Goal: Task Accomplishment & Management: Manage account settings

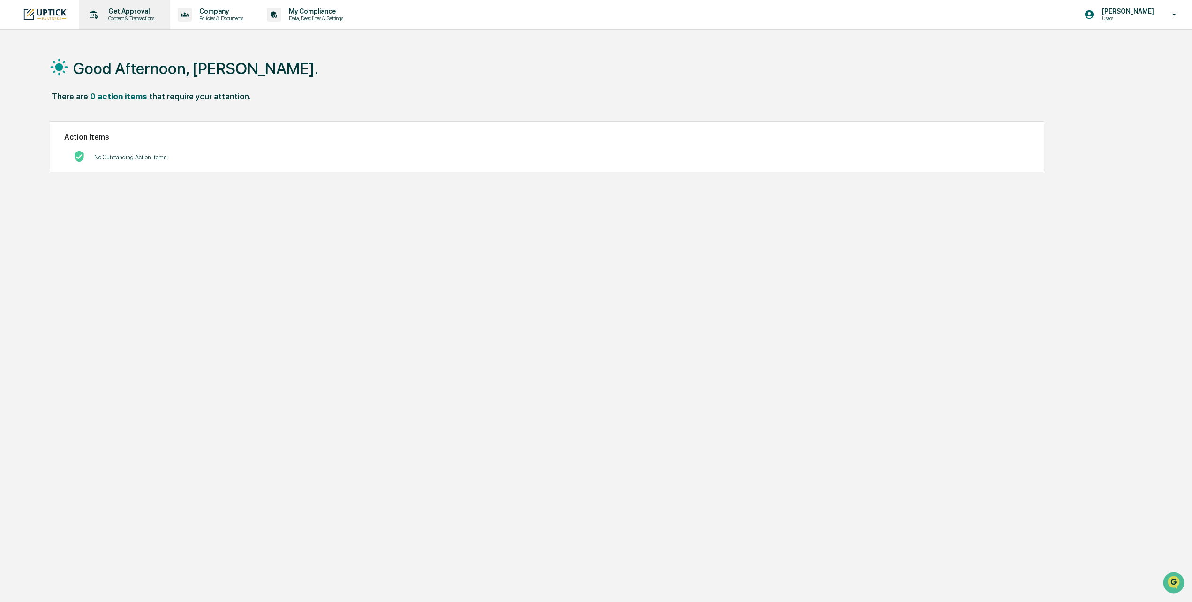
click at [132, 17] on p "Content & Transactions" at bounding box center [130, 18] width 58 height 7
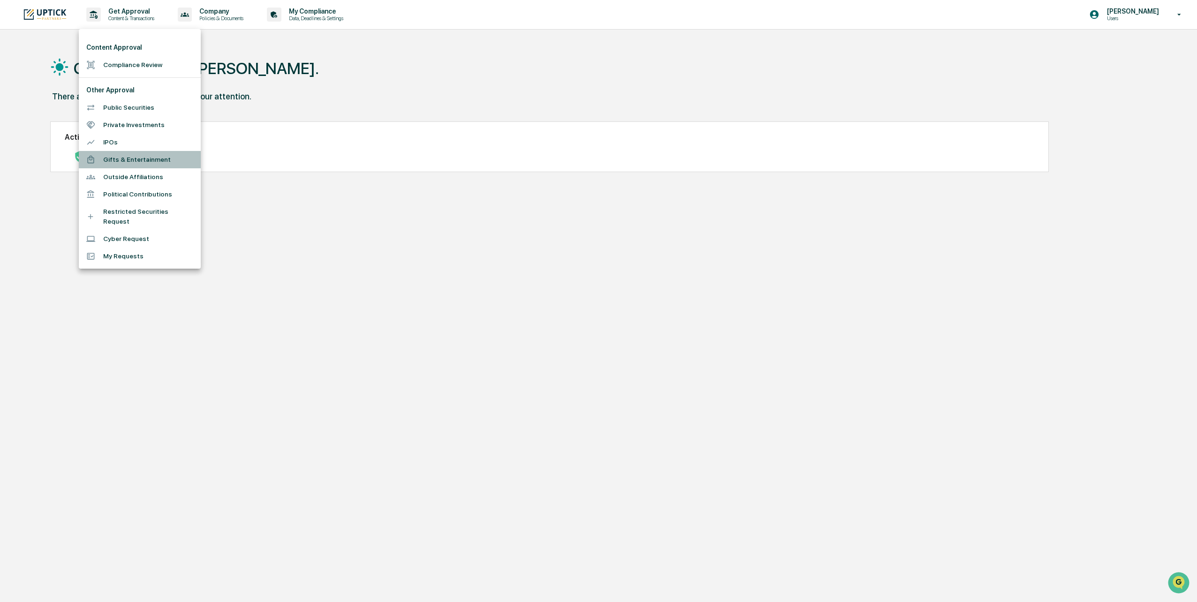
click at [135, 163] on li "Gifts & Entertainment" at bounding box center [140, 159] width 122 height 17
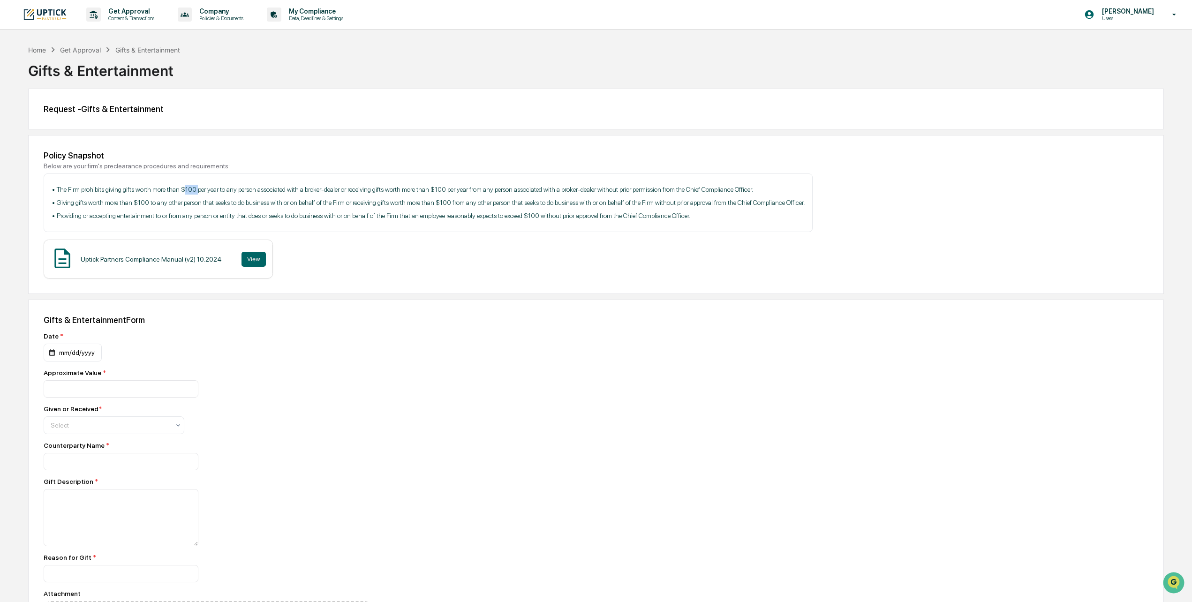
drag, startPoint x: 197, startPoint y: 190, endPoint x: 182, endPoint y: 191, distance: 15.1
click at [182, 191] on p "• The Firm prohibits giving gifts worth more than $100 per year to any person a…" at bounding box center [428, 190] width 753 height 10
drag, startPoint x: 182, startPoint y: 191, endPoint x: 187, endPoint y: 189, distance: 5.1
click at [187, 189] on p "• The Firm prohibits giving gifts worth more than $100 per year to any person a…" at bounding box center [428, 190] width 753 height 10
drag, startPoint x: 211, startPoint y: 262, endPoint x: 192, endPoint y: 259, distance: 19.0
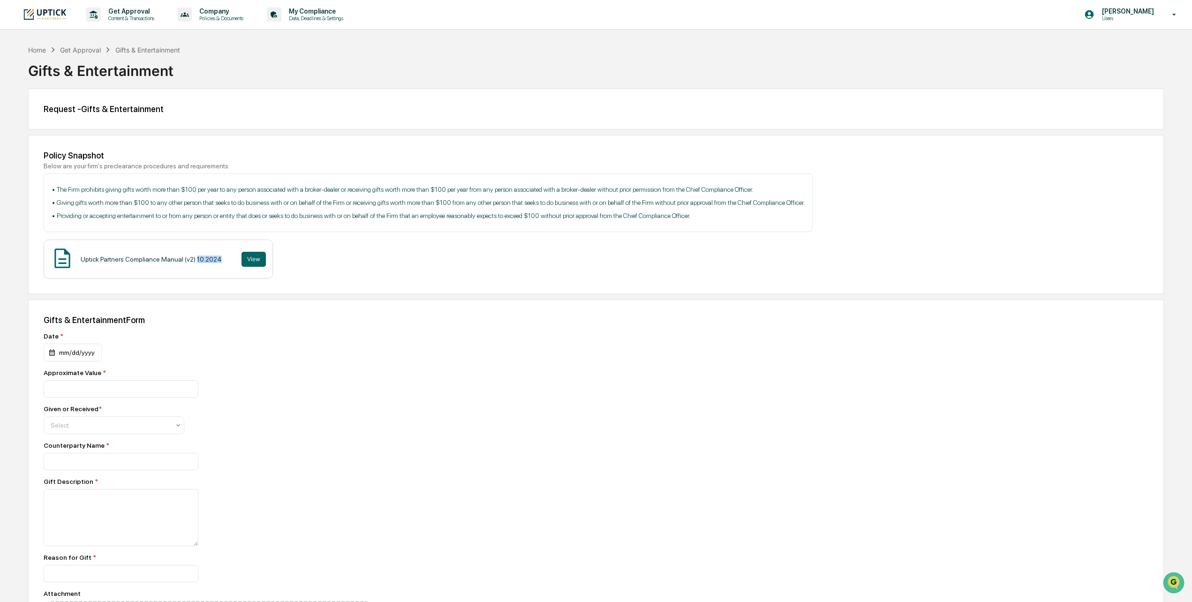
click at [192, 259] on div "Uptick Partners Compliance Manual (v2) 10.2024 View" at bounding box center [158, 259] width 229 height 39
click at [83, 49] on div "Get Approval" at bounding box center [80, 50] width 41 height 8
click at [125, 12] on p "Get Approval" at bounding box center [130, 12] width 58 height 8
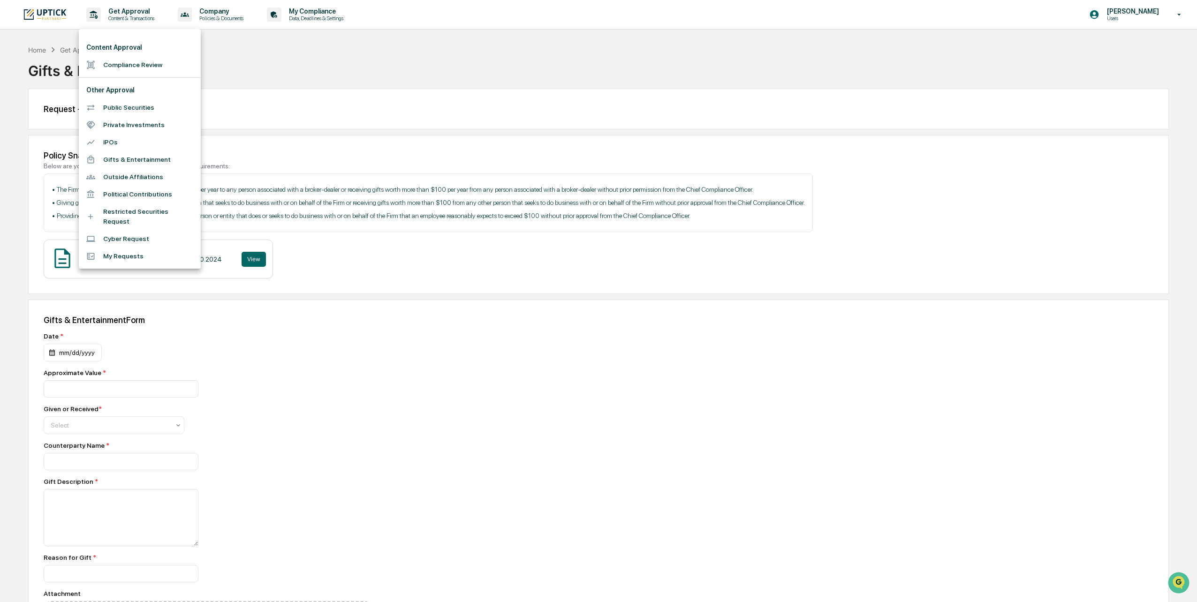
click at [128, 62] on li "Compliance Review" at bounding box center [140, 64] width 122 height 17
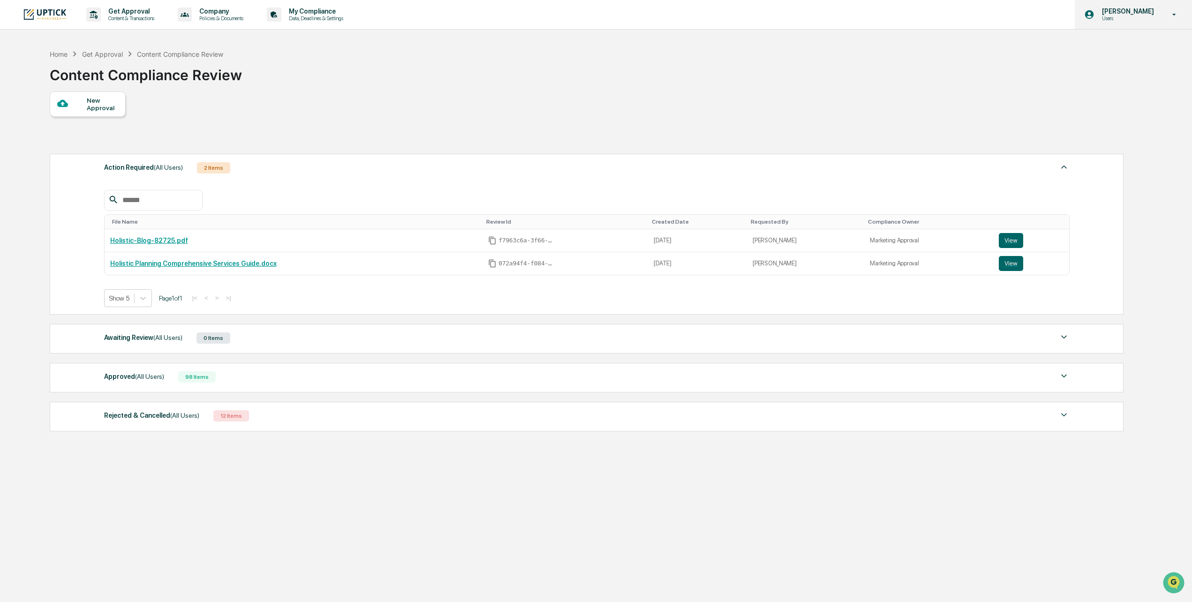
click at [1166, 14] on div "Claire Bivins Users" at bounding box center [1133, 14] width 117 height 29
click at [1034, 53] on div at bounding box center [598, 301] width 1197 height 602
click at [143, 240] on link "Holistic-Blog-82725.pdf" at bounding box center [149, 241] width 78 height 8
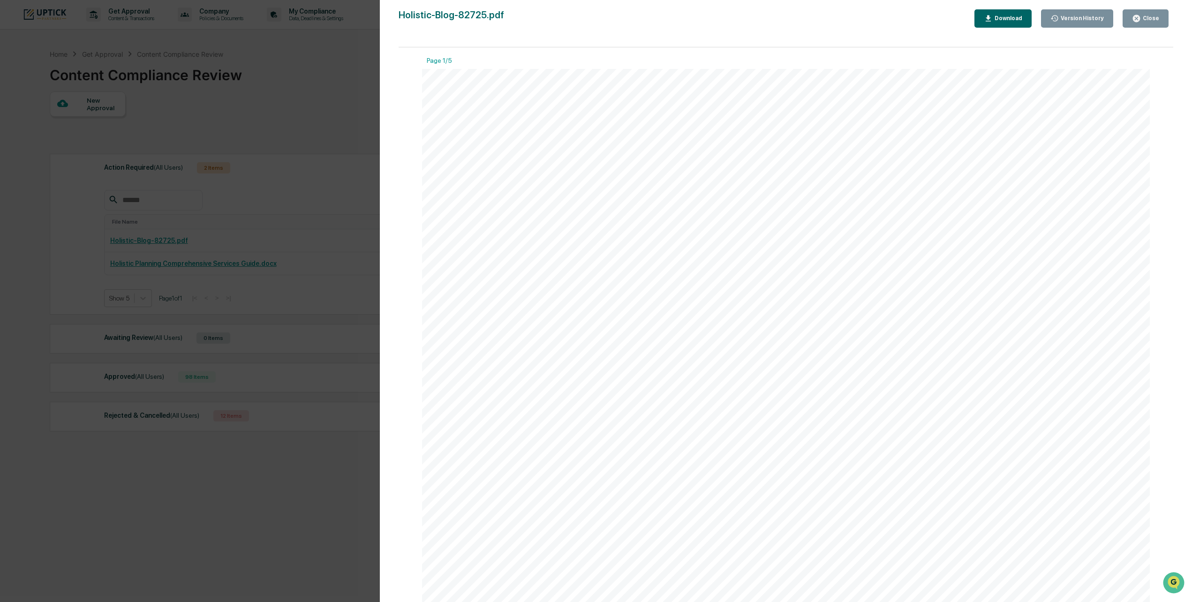
click at [1151, 15] on div "Close" at bounding box center [1150, 18] width 18 height 7
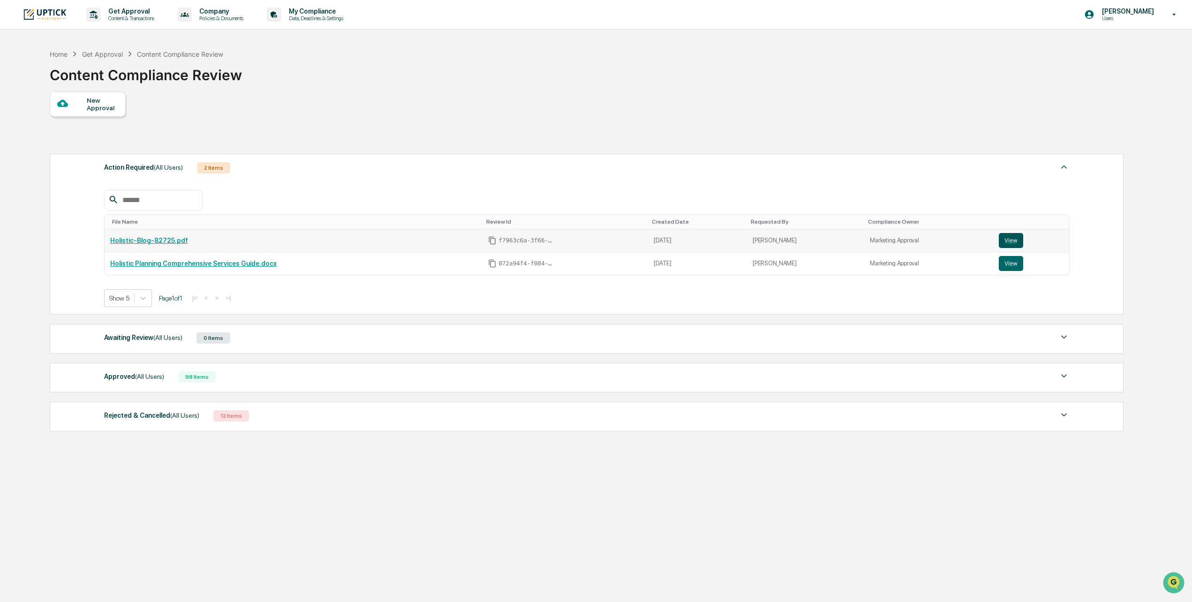
click at [1012, 237] on button "View" at bounding box center [1011, 240] width 24 height 15
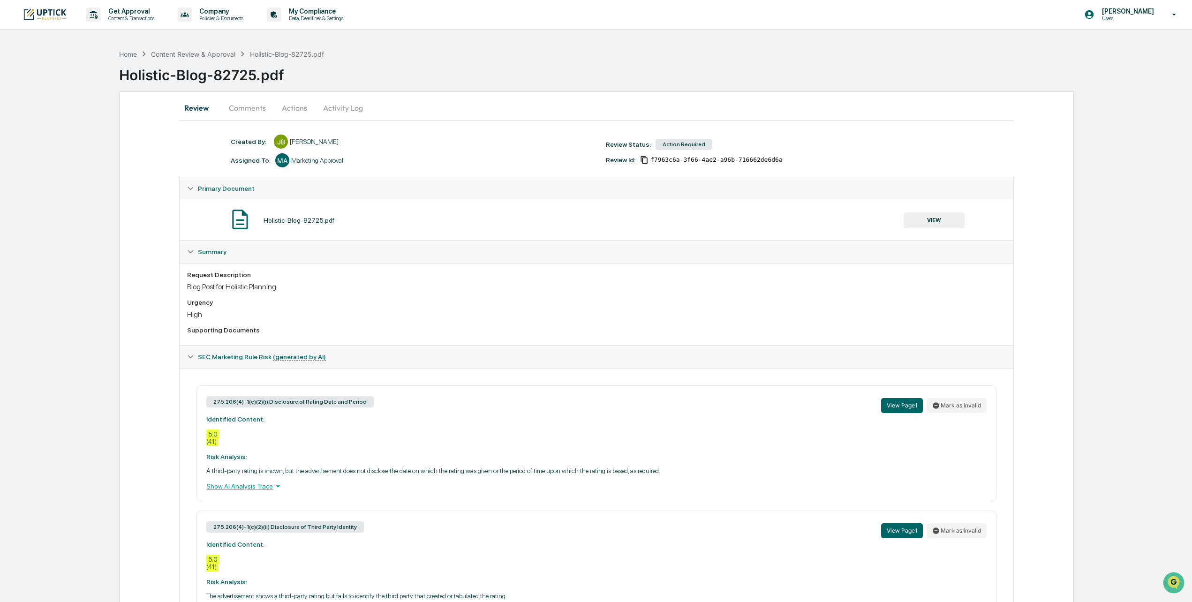
click at [242, 110] on button "Comments" at bounding box center [247, 108] width 52 height 23
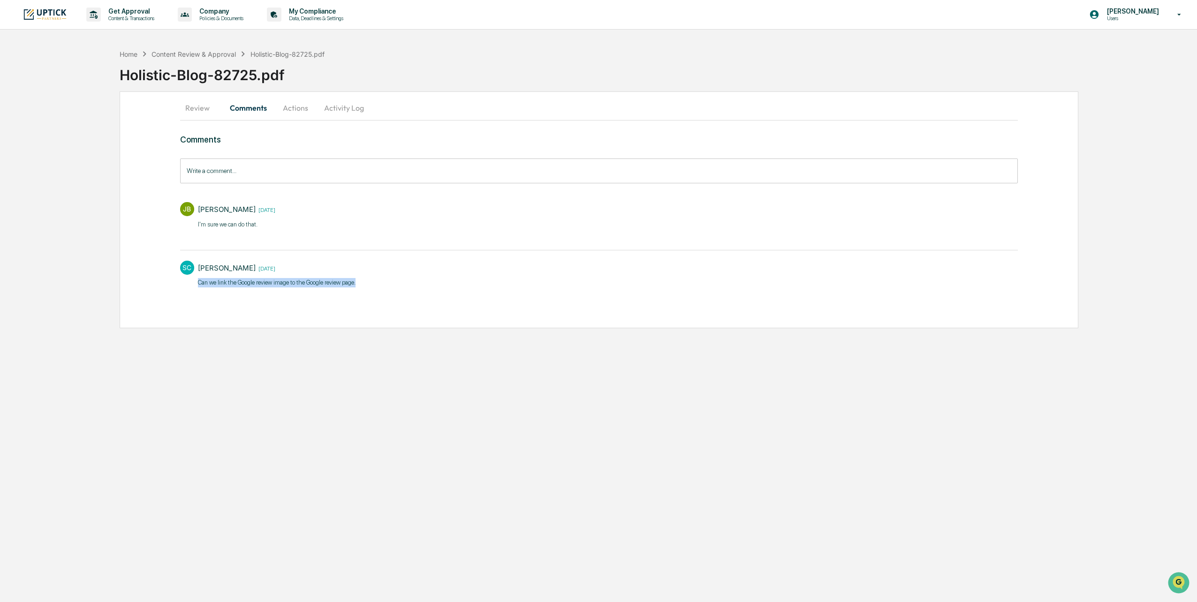
drag, startPoint x: 195, startPoint y: 286, endPoint x: 378, endPoint y: 282, distance: 183.4
click at [378, 282] on div "SC [PERSON_NAME] [DATE] ​Can we link the Google review image to the Google revi…" at bounding box center [598, 273] width 837 height 35
drag, startPoint x: 378, startPoint y: 282, endPoint x: 387, endPoint y: 287, distance: 10.1
click at [387, 287] on div "SC [PERSON_NAME] [DATE] ​Can we link the Google review image to the Google revi…" at bounding box center [598, 273] width 837 height 35
click at [242, 293] on div "Comments Write a comment... Write a comment... [PERSON_NAME] [PERSON_NAME] [DAT…" at bounding box center [598, 229] width 837 height 189
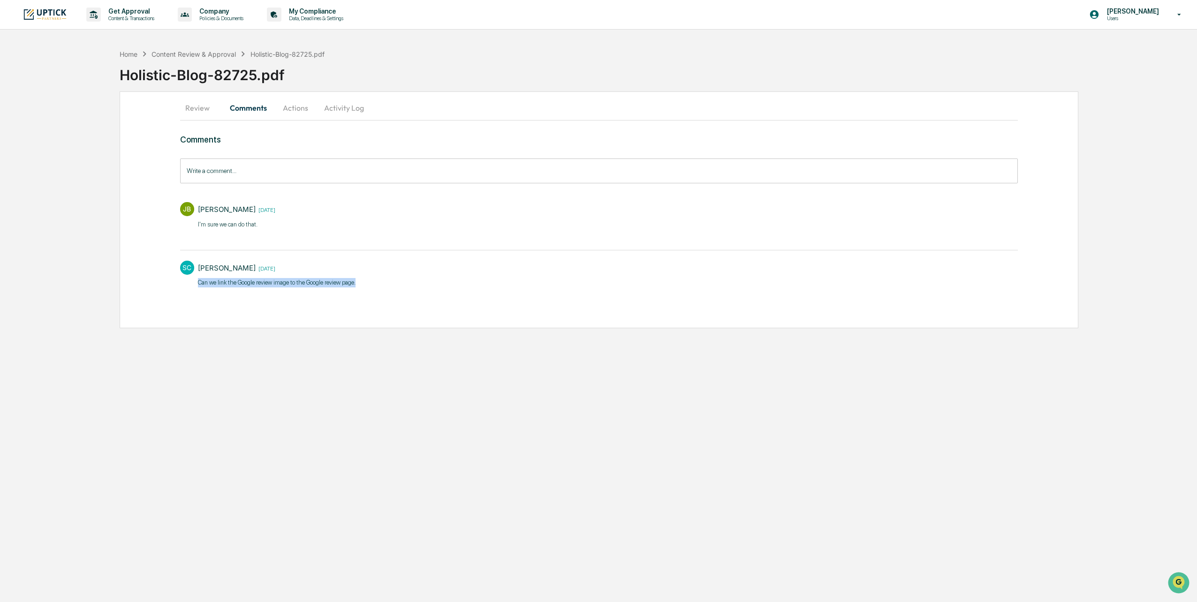
click at [325, 301] on div "Comments Write a comment... Write a comment... [PERSON_NAME] [PERSON_NAME] [DAT…" at bounding box center [598, 229] width 837 height 189
click at [293, 112] on button "Actions" at bounding box center [295, 108] width 42 height 23
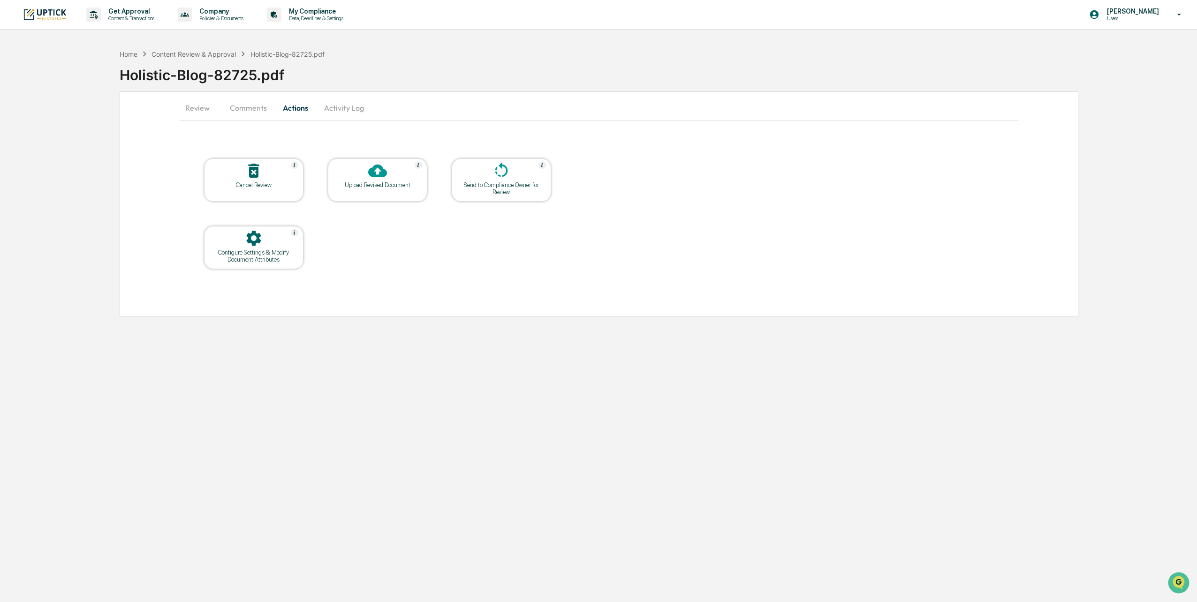
click at [196, 106] on button "Review" at bounding box center [201, 108] width 42 height 23
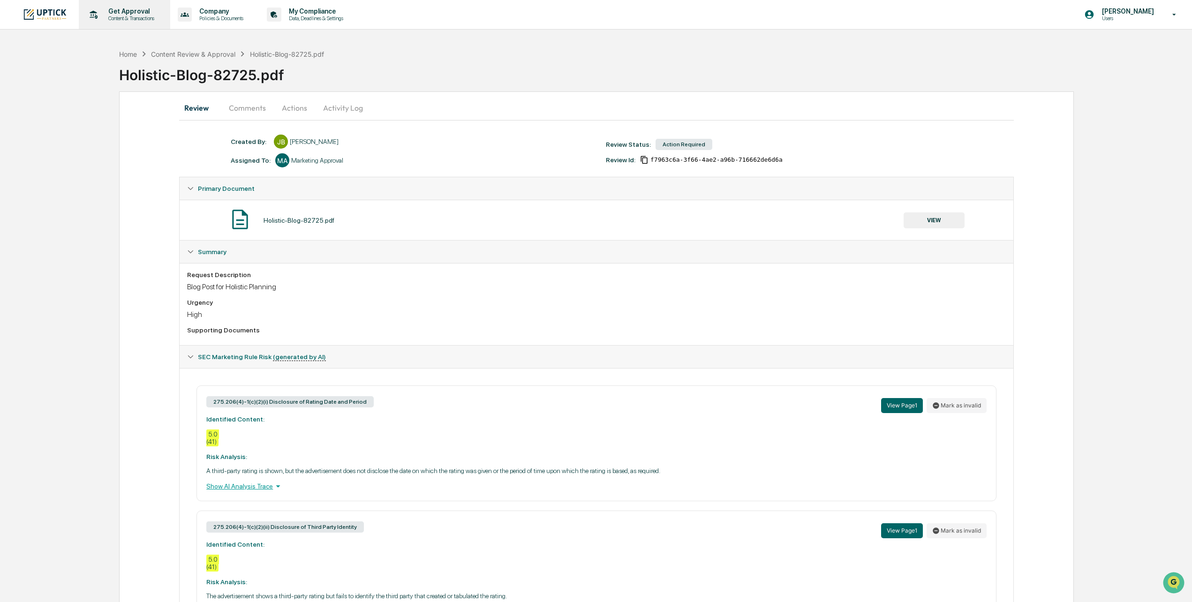
click at [121, 14] on p "Get Approval" at bounding box center [130, 12] width 58 height 8
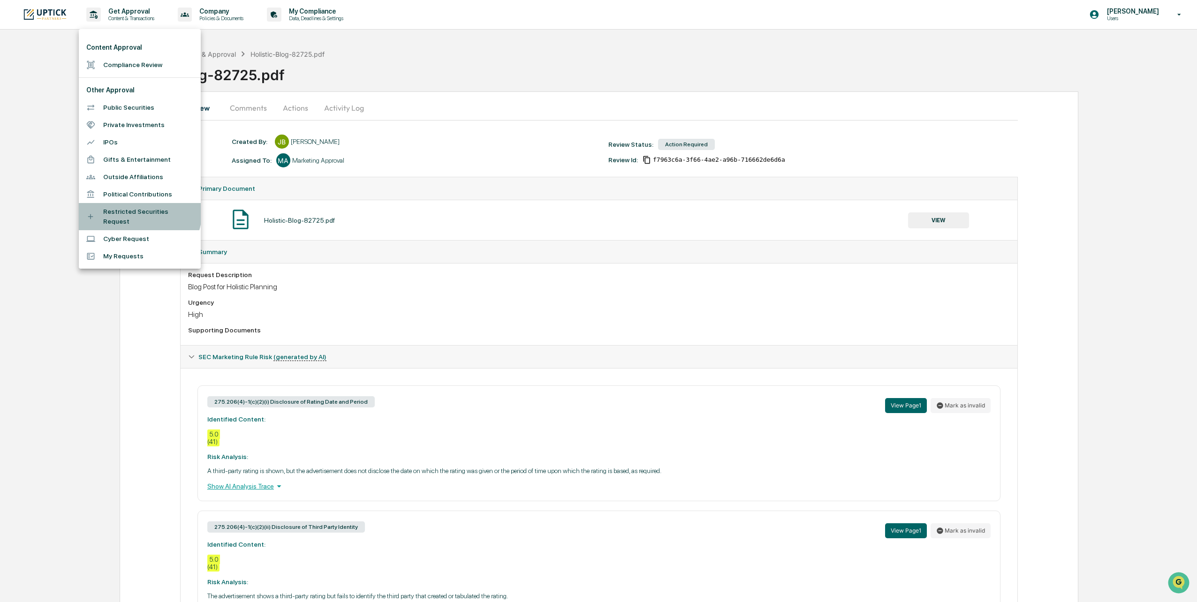
click at [125, 210] on li "Restricted Securities Request" at bounding box center [140, 216] width 122 height 27
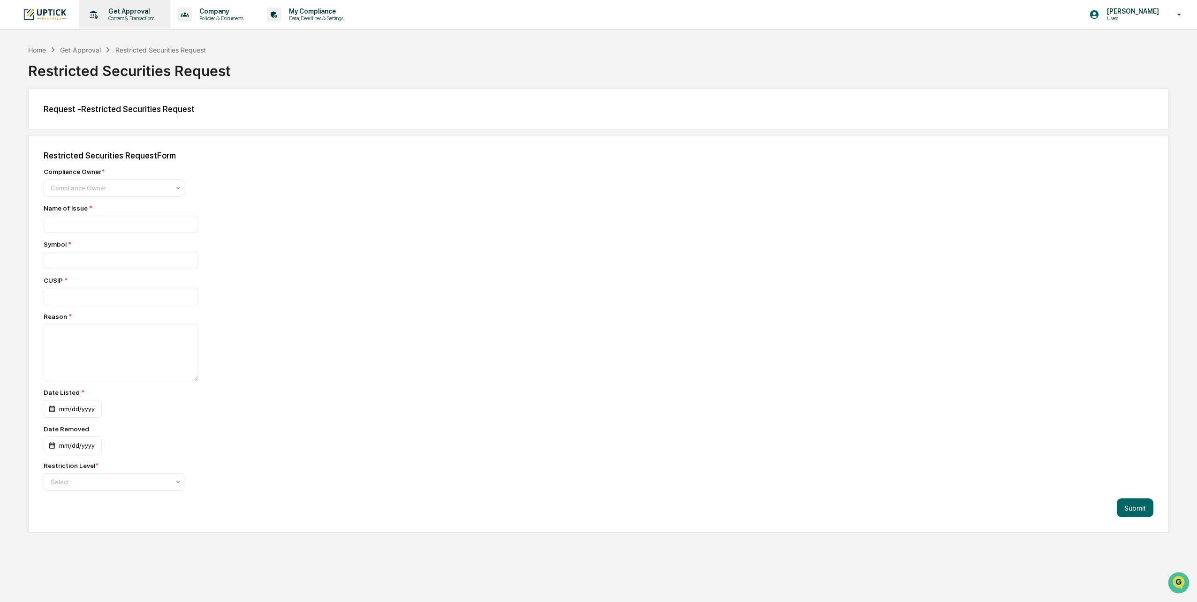
click at [127, 14] on p "Get Approval" at bounding box center [130, 12] width 58 height 8
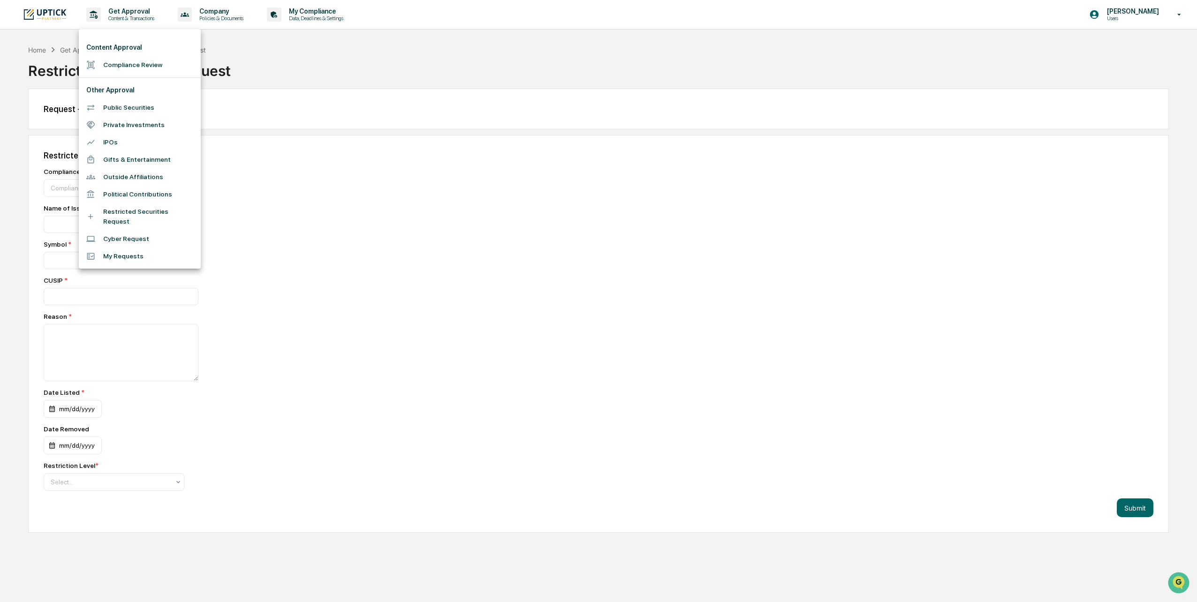
click at [116, 248] on li "My Requests" at bounding box center [140, 256] width 122 height 17
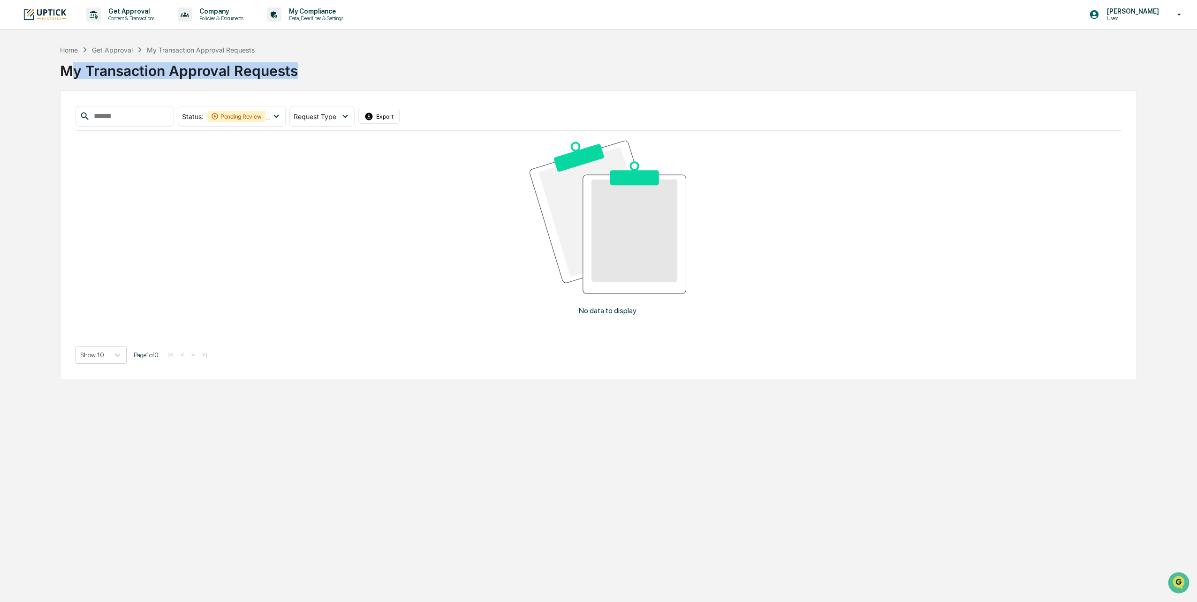
drag, startPoint x: 326, startPoint y: 80, endPoint x: 68, endPoint y: 79, distance: 257.9
click at [68, 79] on div "My Transaction Approval Requests" at bounding box center [598, 69] width 1077 height 28
drag, startPoint x: 68, startPoint y: 79, endPoint x: 157, endPoint y: 13, distance: 110.6
click at [157, 13] on p "Get Approval" at bounding box center [130, 12] width 58 height 8
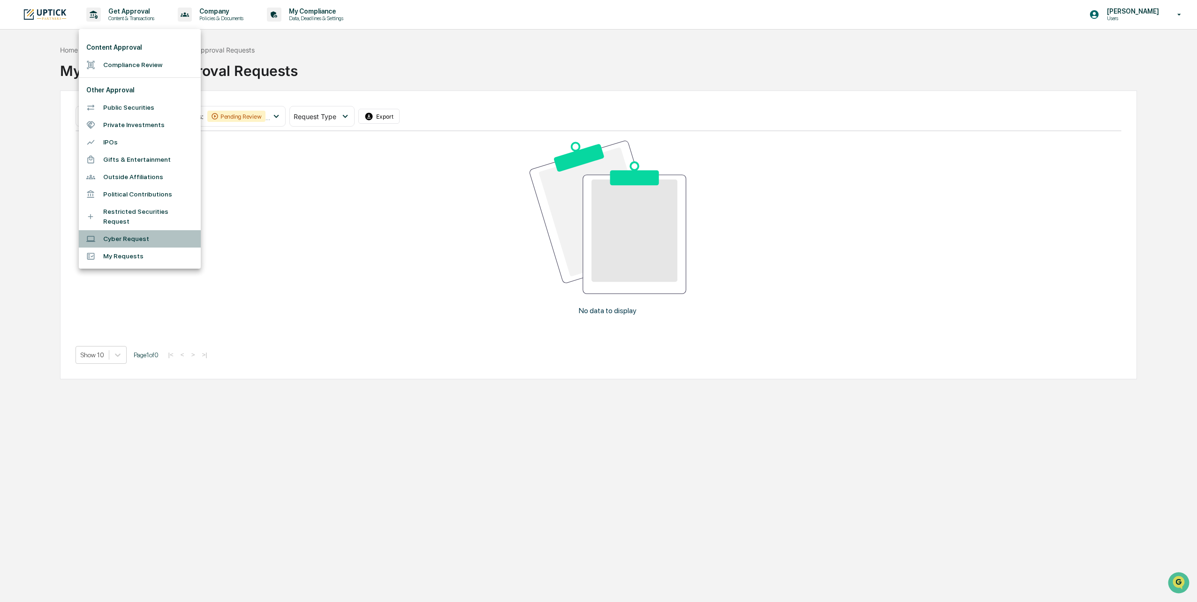
click at [123, 230] on li "Cyber Request" at bounding box center [140, 238] width 122 height 17
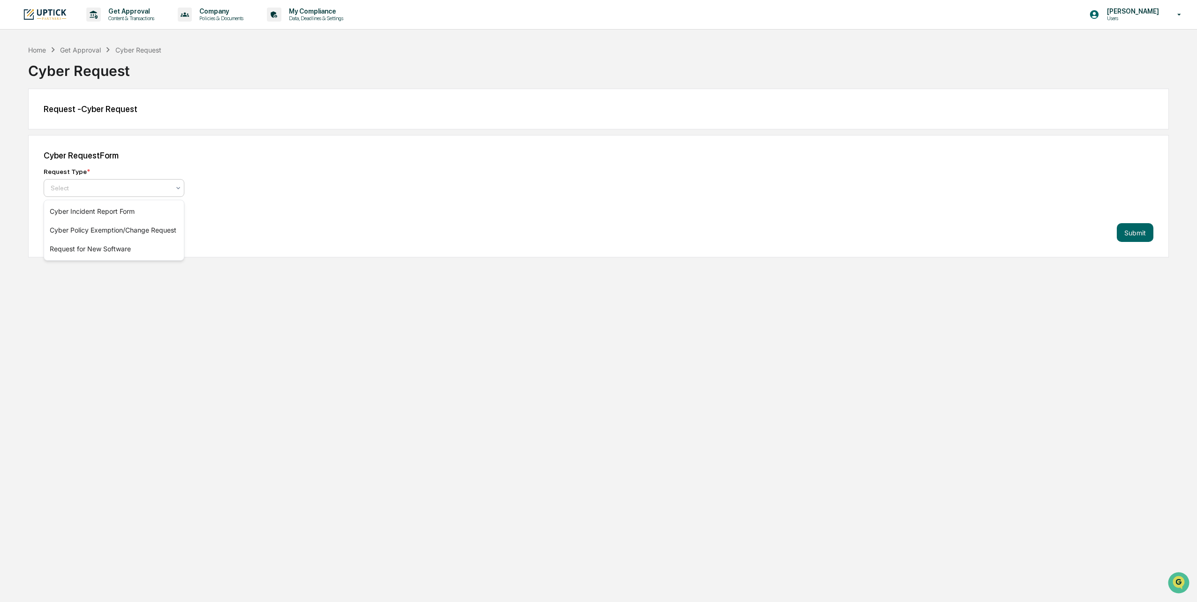
click at [101, 189] on div at bounding box center [110, 187] width 119 height 9
click at [158, 59] on div "Cyber Request" at bounding box center [598, 67] width 1140 height 24
click at [34, 53] on div "Home" at bounding box center [37, 50] width 18 height 8
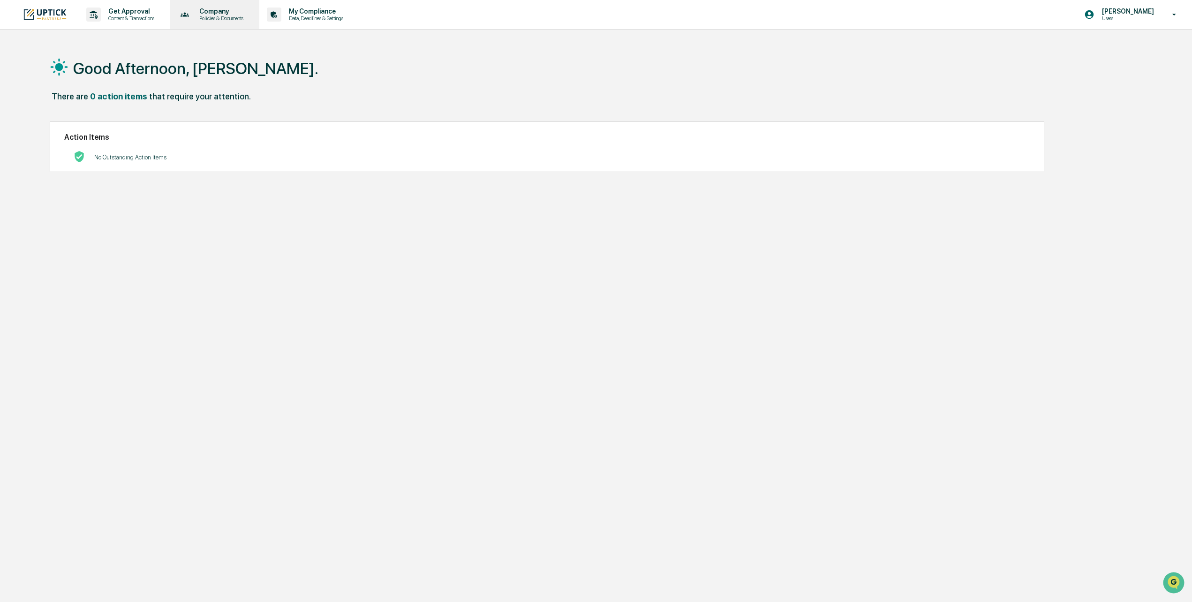
click at [210, 17] on p "Policies & Documents" at bounding box center [220, 18] width 56 height 7
click at [213, 50] on li "Policy Document Library" at bounding box center [235, 47] width 122 height 17
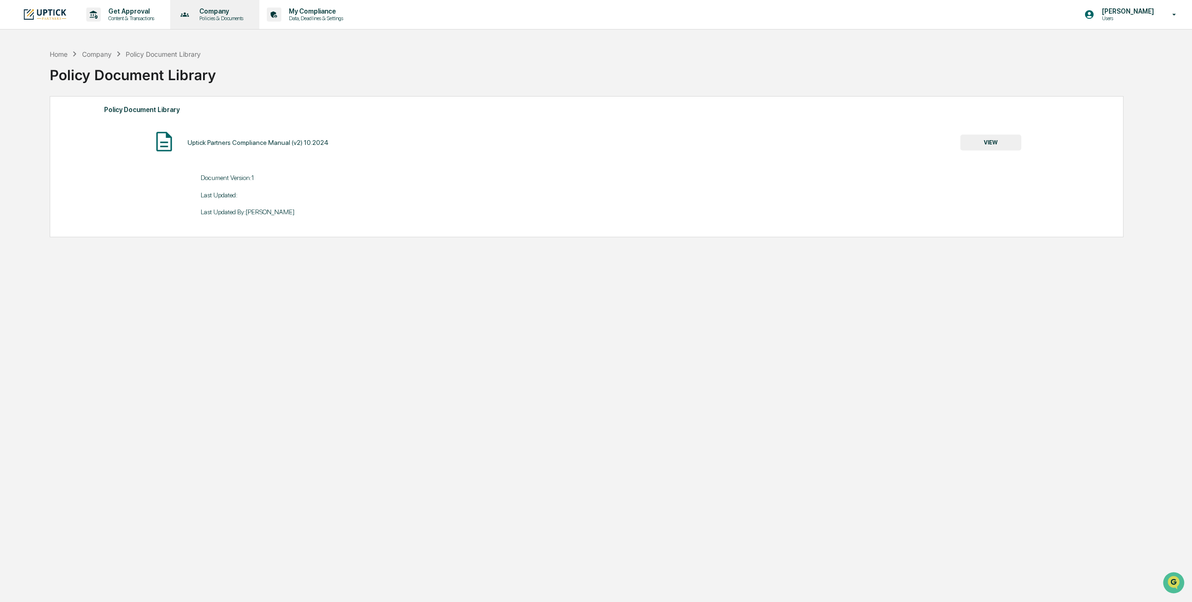
click at [211, 11] on p "Company" at bounding box center [220, 12] width 56 height 8
click at [231, 64] on li "Approved Content Library" at bounding box center [235, 64] width 122 height 17
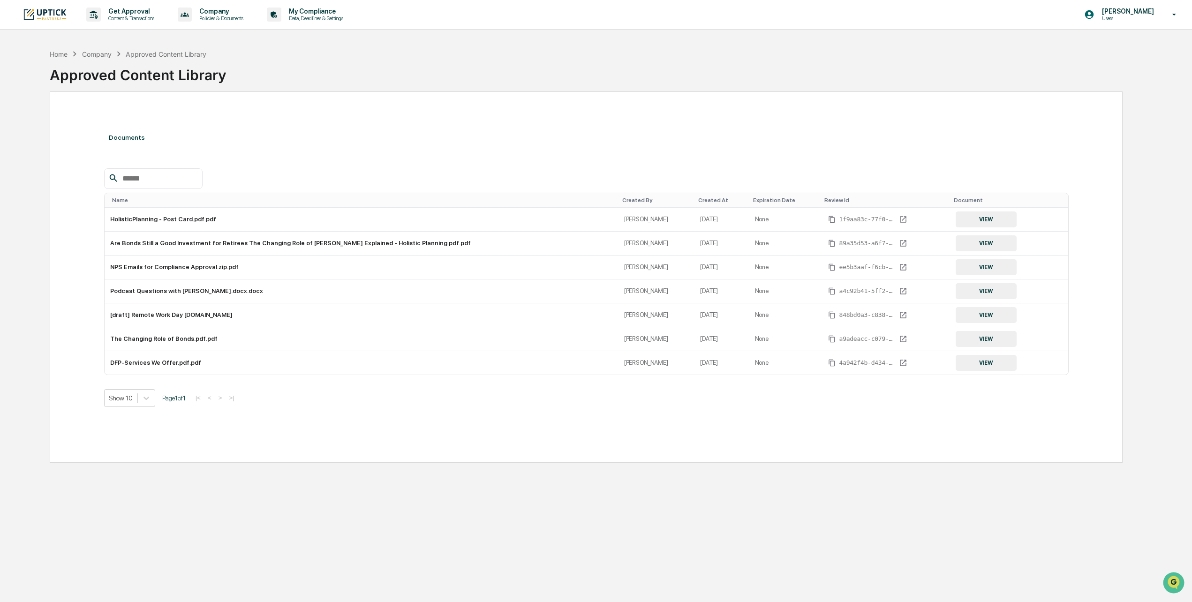
click at [250, 64] on div "Approved Content Library" at bounding box center [586, 71] width 1073 height 24
click at [306, 22] on div "My Compliance Data, Deadlines & Settings" at bounding box center [308, 14] width 91 height 29
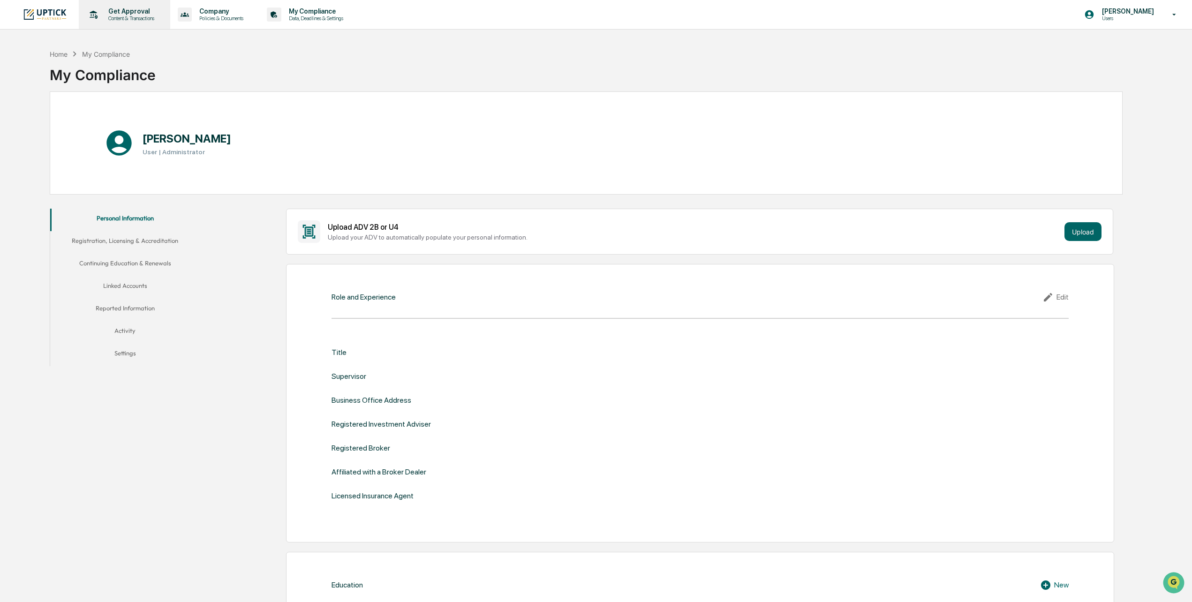
click at [126, 15] on p "Get Approval" at bounding box center [130, 12] width 58 height 8
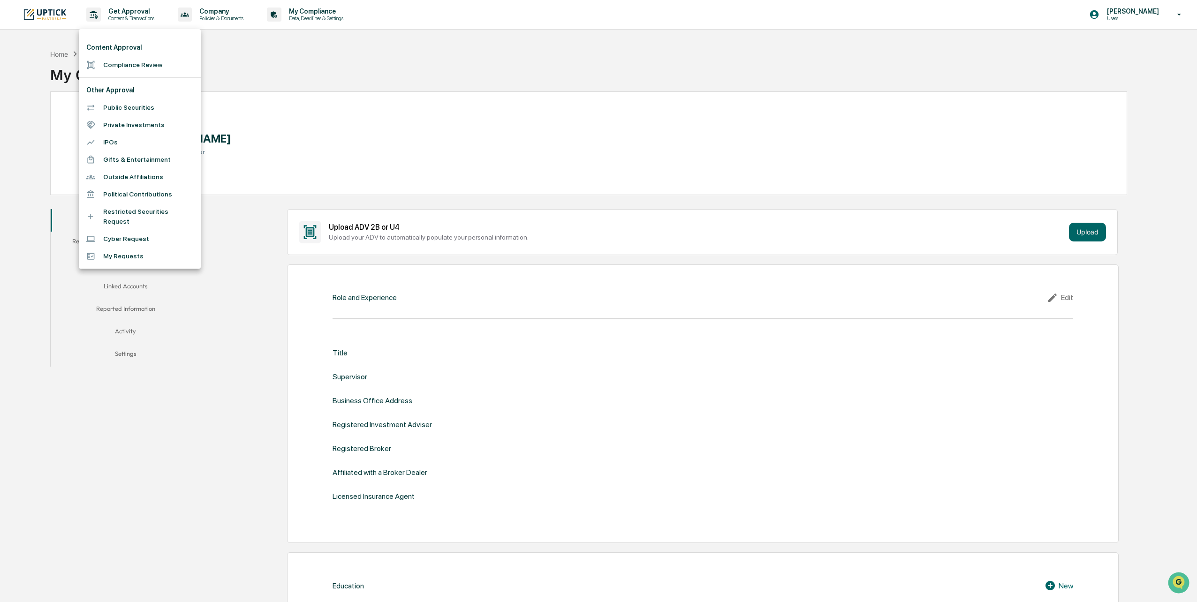
click at [54, 57] on div at bounding box center [598, 301] width 1197 height 602
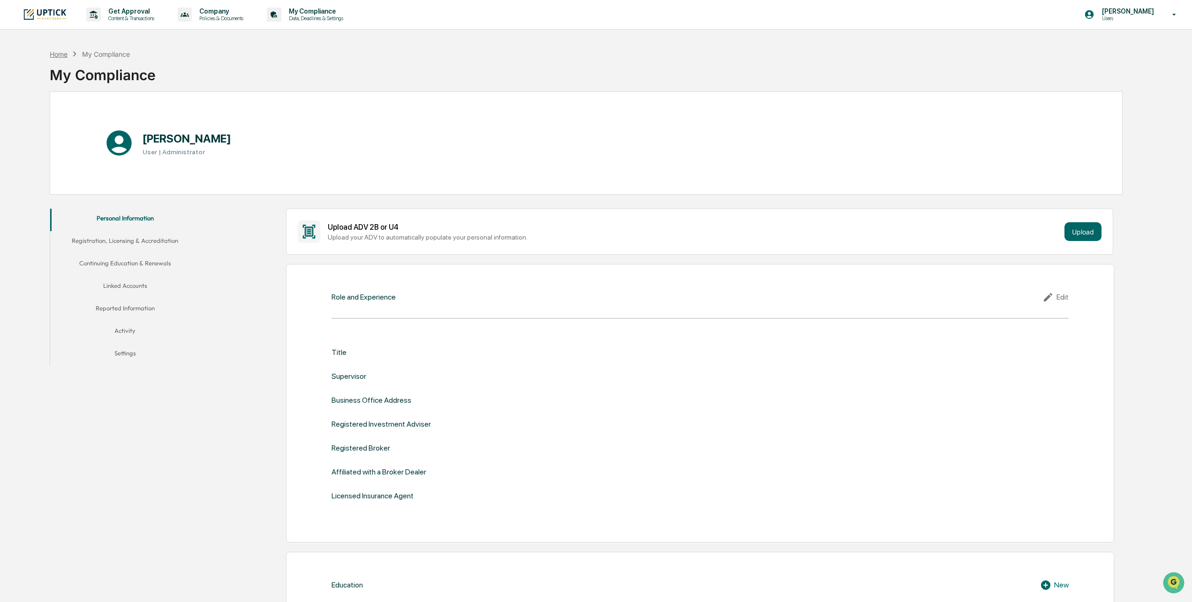
click at [56, 53] on div "Home" at bounding box center [59, 54] width 18 height 8
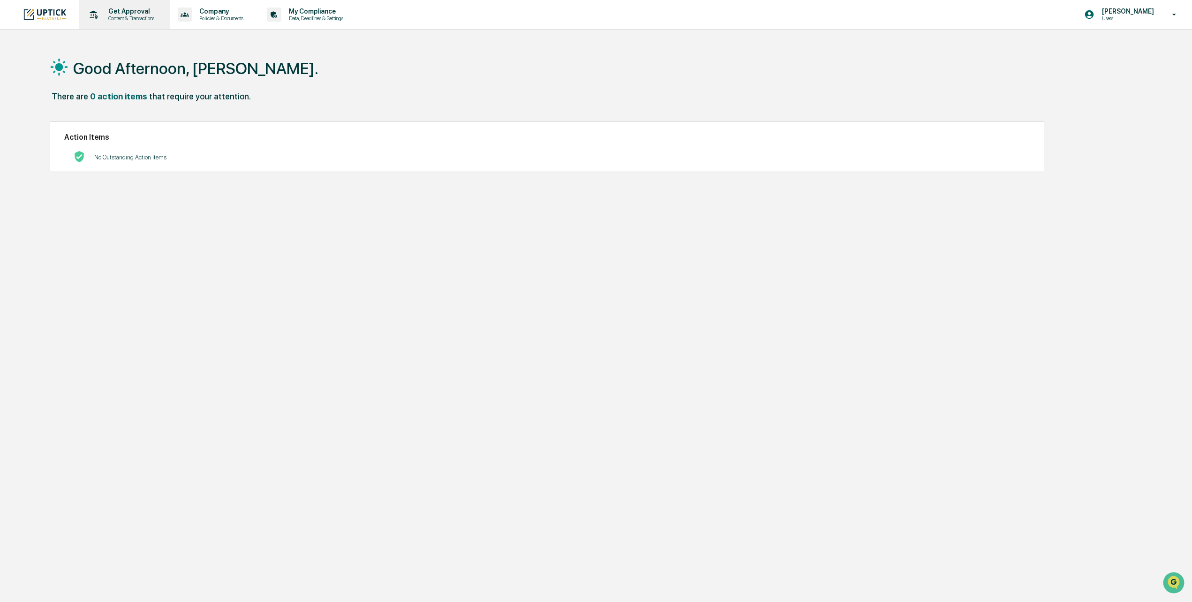
click at [143, 16] on p "Content & Transactions" at bounding box center [130, 18] width 58 height 7
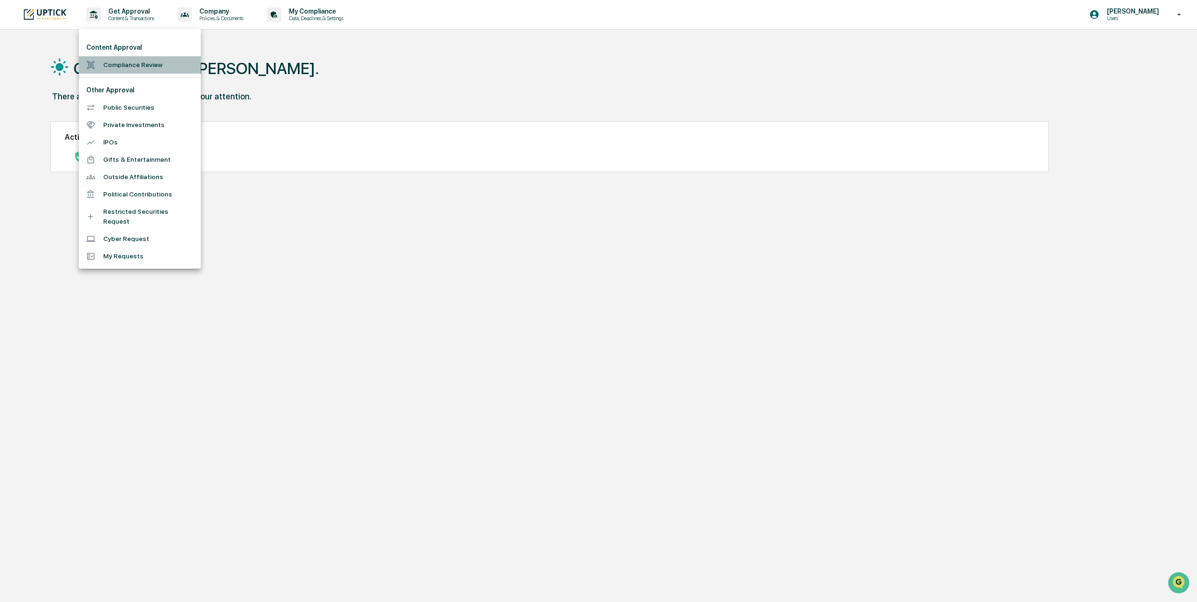
click at [130, 67] on li "Compliance Review" at bounding box center [140, 64] width 122 height 17
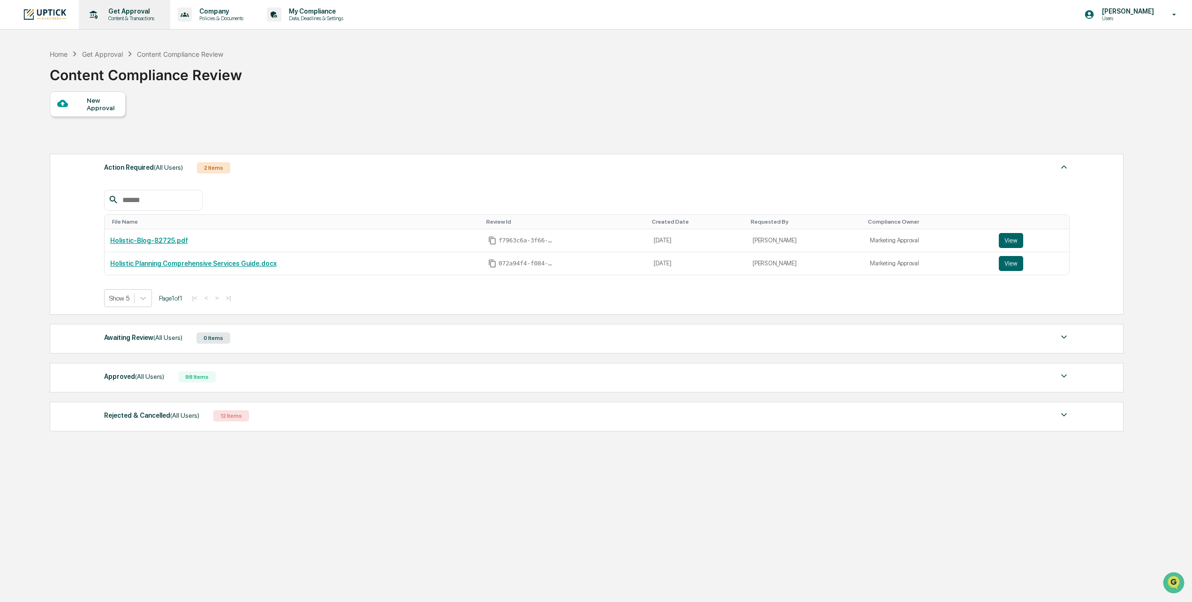
click at [130, 23] on div "Get Approval Content & Transactions" at bounding box center [124, 14] width 82 height 29
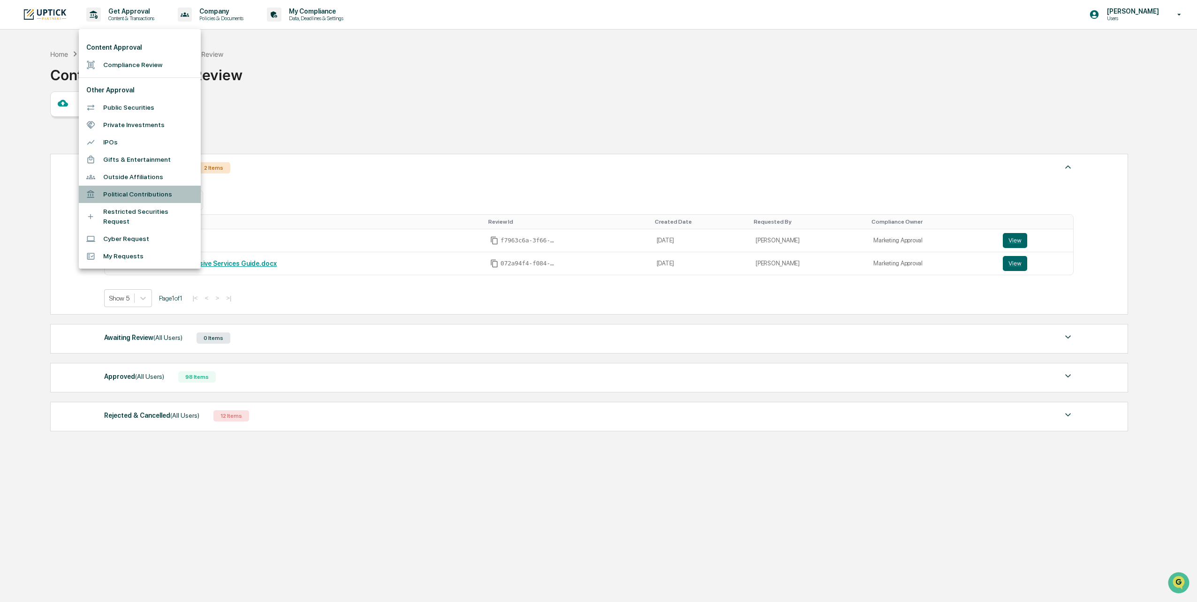
drag, startPoint x: 174, startPoint y: 195, endPoint x: 174, endPoint y: 200, distance: 5.2
click at [174, 199] on li "Political Contributions" at bounding box center [140, 194] width 122 height 17
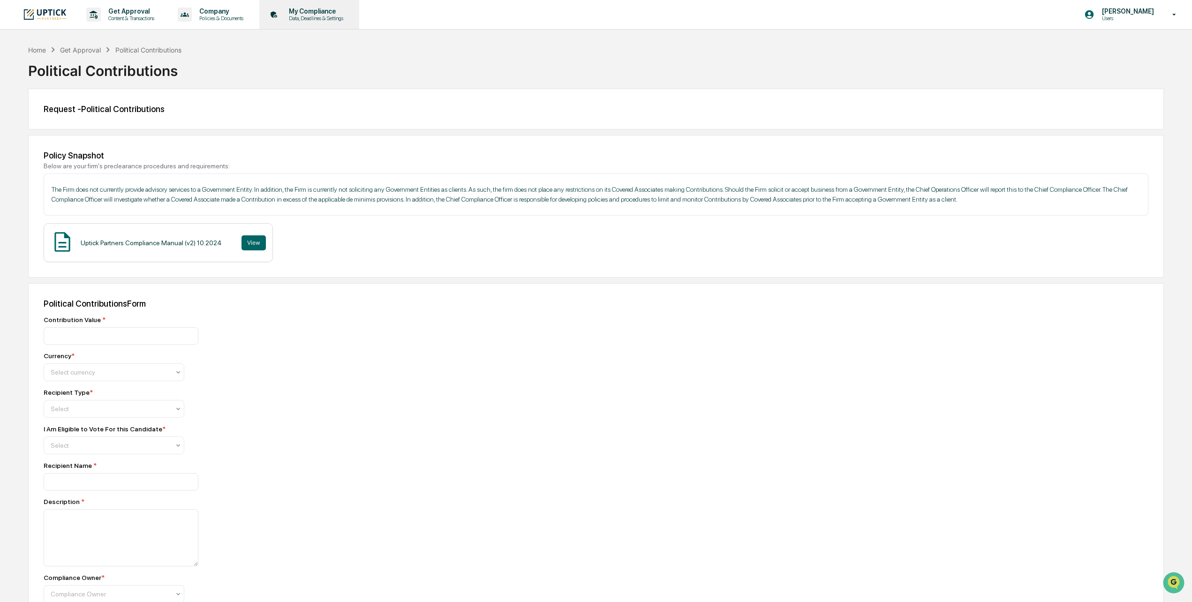
click at [348, 14] on p "My Compliance" at bounding box center [314, 12] width 67 height 8
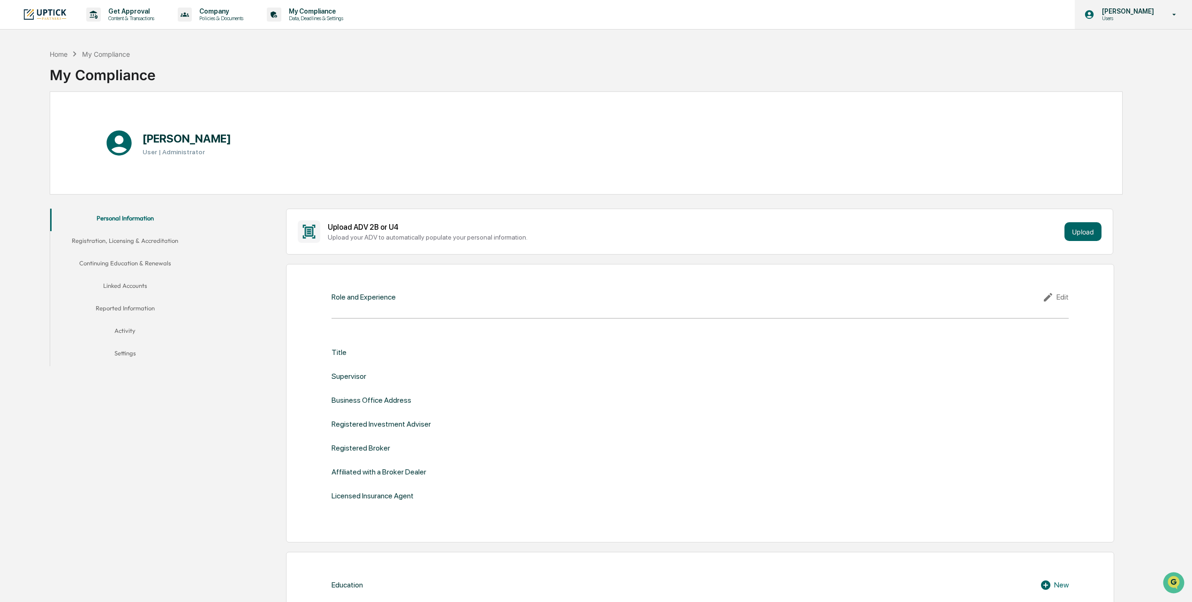
click at [1172, 15] on icon at bounding box center [1174, 14] width 16 height 9
click at [1132, 50] on li "Switch to Admin view..." at bounding box center [1123, 47] width 131 height 17
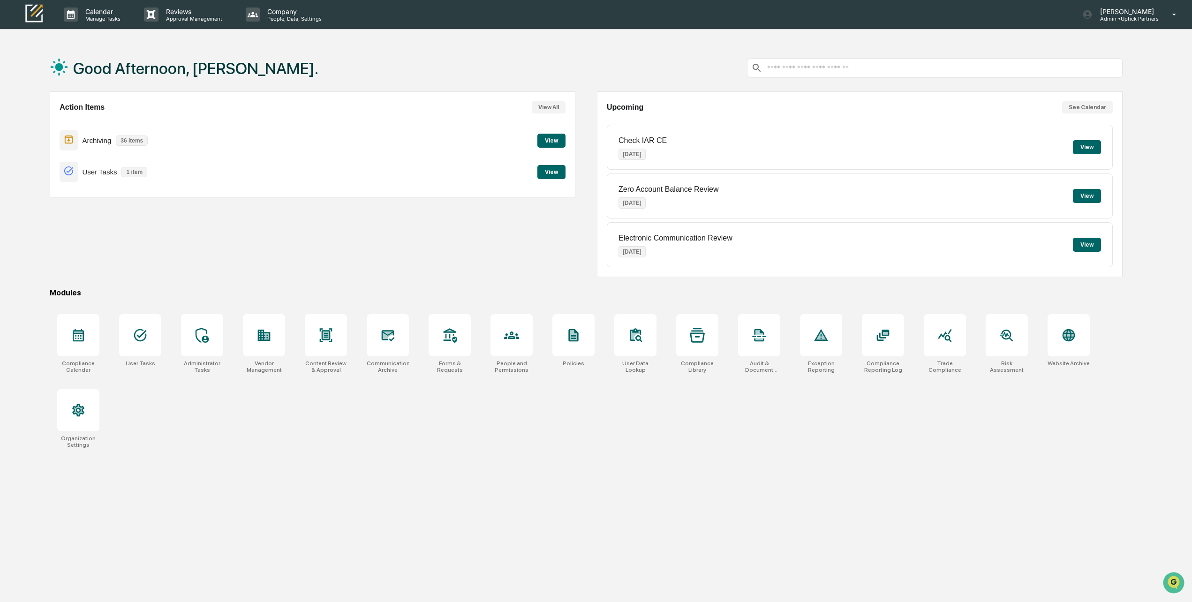
click at [191, 391] on div "Compliance Calendar User Tasks Administrator Tasks Vendor Management Content Re…" at bounding box center [586, 381] width 1073 height 145
click at [410, 260] on div "Action Items View All Archiving 36 items View User Tasks 1 item View" at bounding box center [313, 184] width 526 height 186
